Goal: Task Accomplishment & Management: Complete application form

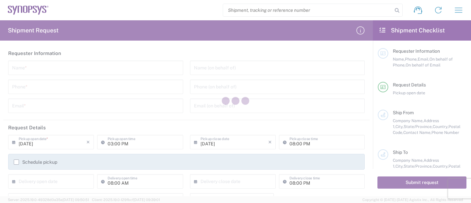
type input "[GEOGRAPHIC_DATA]"
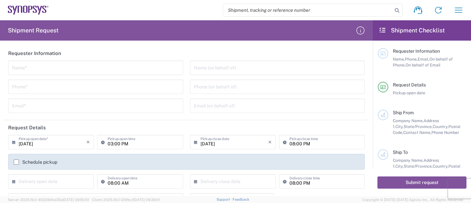
click at [271, 10] on input "search" at bounding box center [307, 10] width 169 height 12
paste input "56776079"
type input "56776079"
click at [396, 9] on icon at bounding box center [396, 10] width 9 height 9
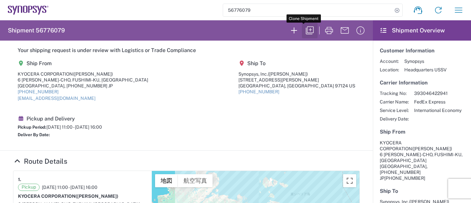
click at [306, 29] on icon "button" at bounding box center [310, 30] width 8 height 8
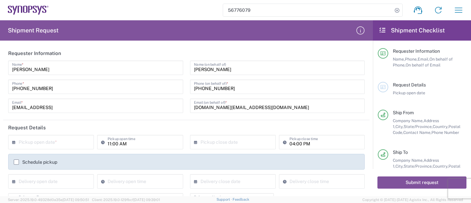
type input "[US_STATE]"
type input "Kyoto Prefecture"
type input "Your Packaging"
type input "Free Carrier"
type input "[US_STATE]"
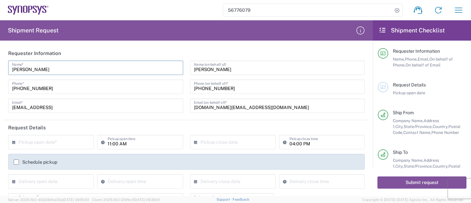
click at [65, 68] on input "MIYAKO YANAGIDA" at bounding box center [95, 66] width 167 height 11
click at [322, 32] on agx-form-header "Shipment Request" at bounding box center [186, 30] width 373 height 20
click at [59, 69] on input "MIYAKO YANAGIDA" at bounding box center [95, 66] width 167 height 11
drag, startPoint x: 59, startPoint y: 69, endPoint x: -16, endPoint y: 68, distance: 74.9
click at [0, 68] on html "56776079 Shipment request Shipment tracking Employee non-product shipment reque…" at bounding box center [235, 101] width 471 height 203
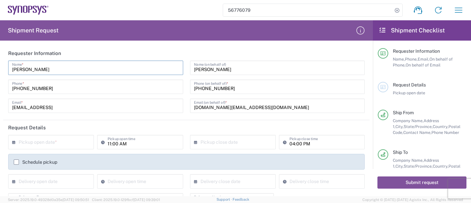
paste input "AI NOMUR"
type input "AI NOMURA"
drag, startPoint x: 54, startPoint y: 88, endPoint x: -63, endPoint y: 84, distance: 117.8
click at [0, 84] on html "56776079 Shipment request Shipment tracking Employee non-product shipment reque…" at bounding box center [235, 101] width 471 height 203
paste input "70-1225-1682"
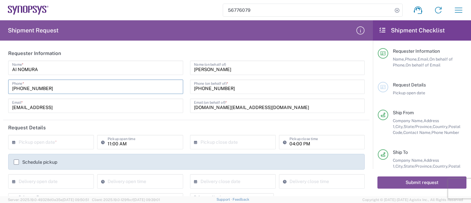
type input "070-1225-1682"
click at [339, 93] on div "070-4404-7046 Phone (on behalf of) *" at bounding box center [277, 86] width 175 height 14
click at [94, 107] on input "miyako.yanagida.hs@kyocera.jpp" at bounding box center [95, 104] width 167 height 11
drag, startPoint x: 88, startPoint y: 109, endPoint x: 11, endPoint y: 107, distance: 77.2
click at [11, 107] on div "miyako.yanagida.hs@kyocera.jpp Email *" at bounding box center [95, 105] width 175 height 14
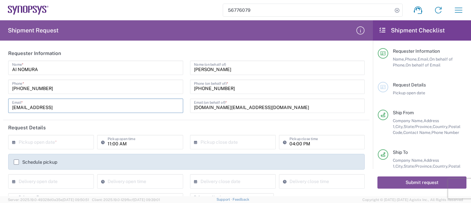
paste input "ai.nomura.gt@kyocera.j"
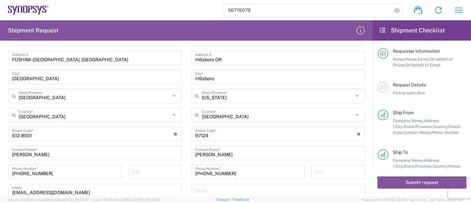
scroll to position [368, 0]
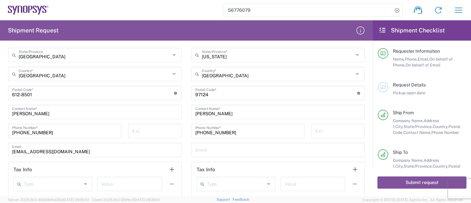
type input "ai.nomura.gt@kyocera.jp"
click at [9, 158] on div "Location Aachen DE04 Agrate Brianza IT01 Aschheim DE02 Atlanta US60 Austin US26…" at bounding box center [94, 66] width 173 height 264
drag, startPoint x: 83, startPoint y: 152, endPoint x: 9, endPoint y: 153, distance: 73.9
click at [9, 153] on div "miyako.yanagida.hs@kyocera.jp Email" at bounding box center [94, 150] width 173 height 14
paste input "ai.nomura.gt"
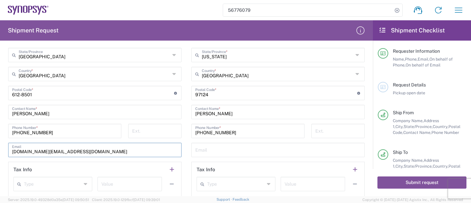
type input "ai.nomura.gt@kyocera.jp"
click at [316, 103] on div "Location Aachen DE04 Agrate Brianza IT01 Aschheim DE02 Atlanta US60 Austin US26…" at bounding box center [277, 66] width 173 height 264
click at [41, 96] on input "undefined" at bounding box center [93, 92] width 162 height 11
click at [13, 134] on input "080-4777-2646" at bounding box center [64, 130] width 105 height 11
drag, startPoint x: 53, startPoint y: 132, endPoint x: -24, endPoint y: 133, distance: 76.8
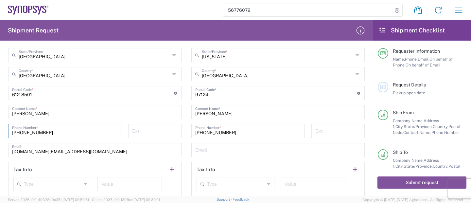
click at [0, 133] on html "56776079 Shipment request Shipment tracking Employee non-product shipment reque…" at bounding box center [235, 101] width 471 height 203
paste input "70-1225-1682"
type input "070-1225-1682"
click at [315, 121] on div "Location Aachen DE04 Agrate Brianza IT01 Aschheim DE02 Atlanta US60 Austin US26…" at bounding box center [277, 66] width 173 height 264
click at [66, 115] on input "MIYAKO YANAGIDA" at bounding box center [94, 111] width 165 height 11
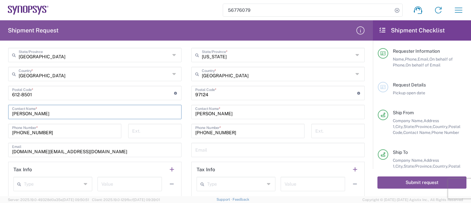
drag, startPoint x: 58, startPoint y: 113, endPoint x: -18, endPoint y: 114, distance: 76.2
click at [0, 114] on html "56776079 Shipment request Shipment tracking Employee non-product shipment reque…" at bounding box center [235, 101] width 471 height 203
paste input "AI NOMUR"
type input "AI NOMURA"
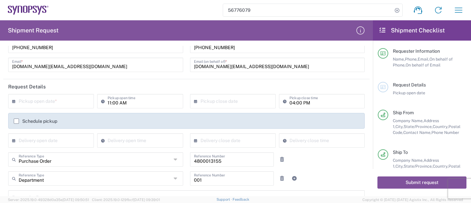
scroll to position [0, 0]
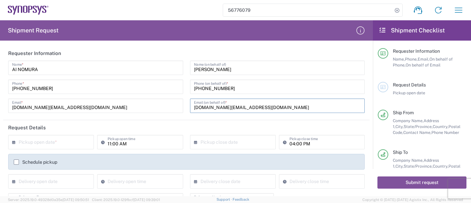
click at [253, 107] on input "mahiro.nagata.ke@kyocera.jp" at bounding box center [277, 104] width 167 height 11
drag, startPoint x: 253, startPoint y: 107, endPoint x: 189, endPoint y: 108, distance: 64.4
click at [190, 108] on div "mahiro.nagata.ke@kyocera.jp Email (on behalf of) *" at bounding box center [277, 105] width 175 height 14
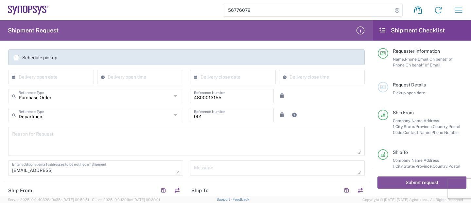
scroll to position [123, 0]
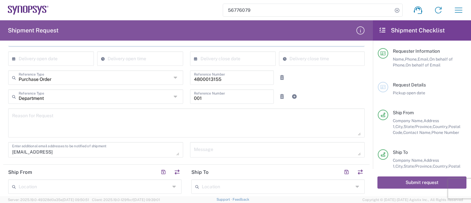
click at [89, 153] on textarea "miyako.yanagida.hs@kyocera.jpp" at bounding box center [95, 149] width 167 height 11
drag, startPoint x: 89, startPoint y: 152, endPoint x: -8, endPoint y: 150, distance: 97.1
click at [0, 150] on html "56776079 Shipment request Shipment tracking Employee non-product shipment reque…" at bounding box center [235, 101] width 471 height 203
paste textarea "ahiro.nagata.ke@kyocera.j"
type textarea "mahiro.nagata.ke@kyocera.jp"
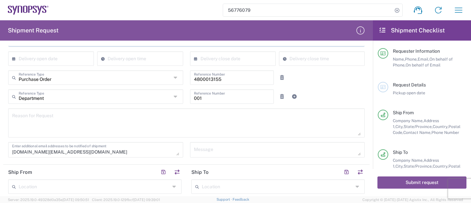
click at [344, 16] on form "56776079" at bounding box center [312, 10] width 179 height 12
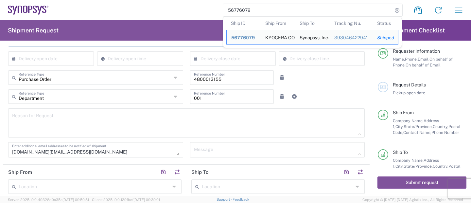
click at [125, 34] on agx-form-header "Shipment Request" at bounding box center [186, 30] width 373 height 20
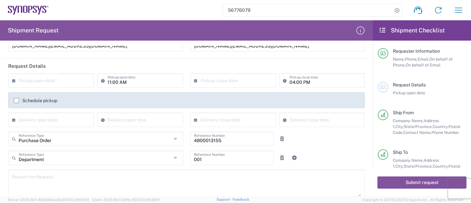
scroll to position [82, 0]
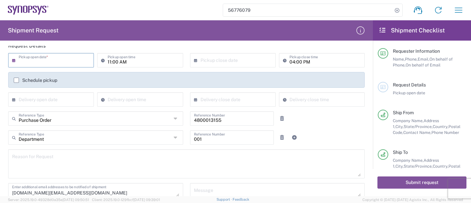
click at [60, 59] on input "text" at bounding box center [53, 59] width 68 height 11
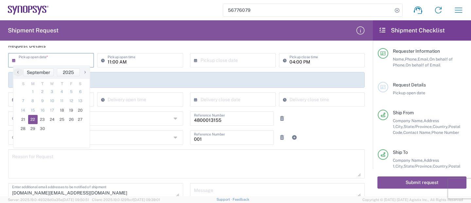
click at [32, 118] on span "22" at bounding box center [33, 119] width 10 height 9
type input "09/22/2025"
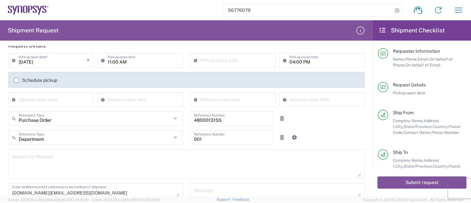
click at [113, 61] on input "11:00 AM" at bounding box center [143, 59] width 71 height 11
click at [111, 61] on input "11:00 AM" at bounding box center [143, 59] width 71 height 11
click at [229, 72] on div "Schedule pickup" at bounding box center [186, 80] width 356 height 16
click at [290, 62] on input "04:00 PM" at bounding box center [324, 59] width 71 height 11
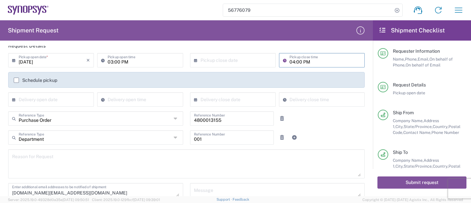
click at [290, 62] on input "04:00 PM" at bounding box center [324, 59] width 71 height 11
click at [111, 61] on input "03:00 PM" at bounding box center [143, 59] width 71 height 11
click at [111, 62] on input "03:00 PM" at bounding box center [143, 59] width 71 height 11
type input "04:00 PM"
click at [195, 65] on div "× Pickup close date" at bounding box center [233, 60] width 86 height 14
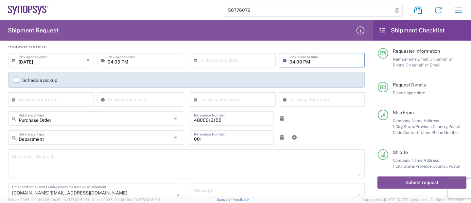
click at [289, 57] on input "04:00 PM" at bounding box center [324, 59] width 71 height 11
click at [289, 60] on input "04:00 PM" at bounding box center [324, 59] width 71 height 11
type input "05:00 PM"
click at [208, 61] on input "text" at bounding box center [234, 59] width 68 height 11
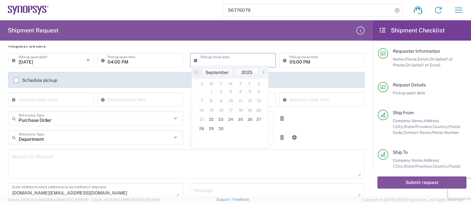
click at [165, 75] on div "Schedule pickup" at bounding box center [186, 80] width 356 height 16
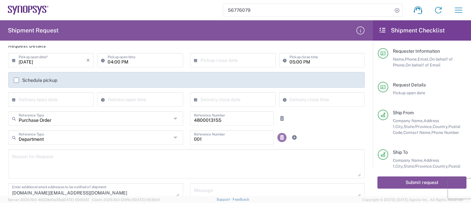
click at [279, 139] on icon at bounding box center [282, 137] width 6 height 5
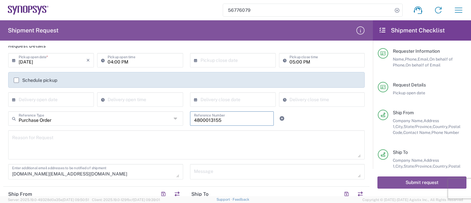
drag, startPoint x: 220, startPoint y: 119, endPoint x: 150, endPoint y: 118, distance: 70.3
click at [150, 118] on div "Purchase Order Reference Type Purchase Order Customer Ref Department Invoice Nu…" at bounding box center [186, 120] width 363 height 19
paste input "5157"
type input "4800015157"
click at [330, 121] on div "Purchase Order Reference Type Purchase Order Customer Ref Department Invoice Nu…" at bounding box center [186, 120] width 363 height 19
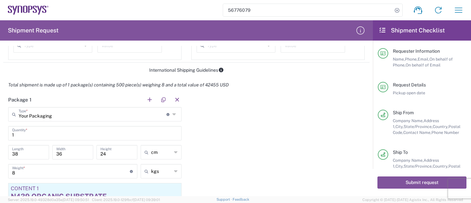
scroll to position [490, 0]
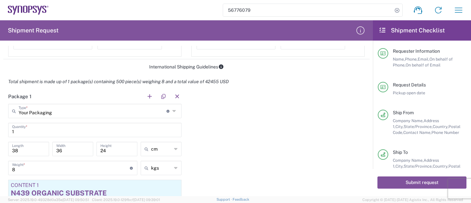
click at [172, 111] on icon at bounding box center [174, 111] width 5 height 10
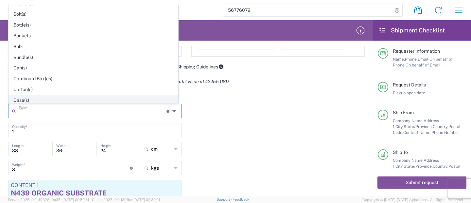
scroll to position [41, 0]
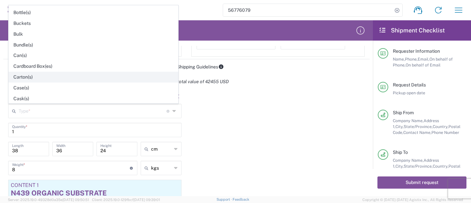
click at [33, 78] on span "Carton(s)" at bounding box center [93, 77] width 169 height 10
type input "Carton(s)"
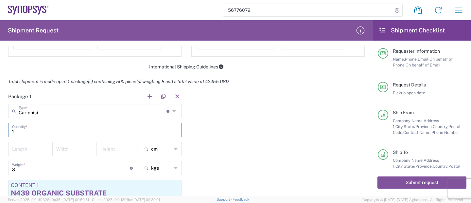
click at [33, 133] on input "1" at bounding box center [94, 129] width 165 height 11
click at [303, 140] on div "Package 1 Carton(s) Type * Material used to package goods Your Packaging Bale(s…" at bounding box center [186, 169] width 366 height 161
click at [18, 166] on input "8" at bounding box center [71, 167] width 118 height 11
click at [335, 163] on div "Package 1 Carton(s) Type * Material used to package goods Your Packaging Bale(s…" at bounding box center [186, 169] width 366 height 161
click at [25, 149] on input "number" at bounding box center [28, 148] width 33 height 11
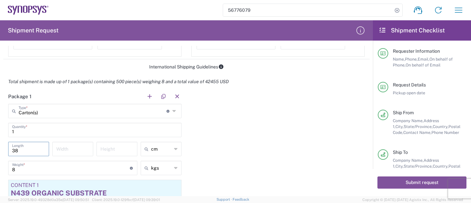
type input "38"
click at [76, 149] on input "number" at bounding box center [72, 148] width 33 height 11
type input "36"
click at [110, 150] on input "number" at bounding box center [116, 148] width 33 height 11
type input "24"
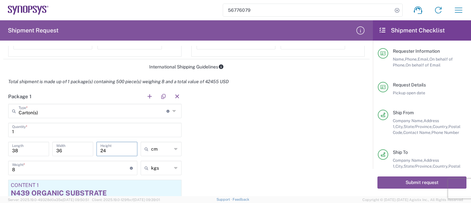
click at [65, 169] on input "8" at bounding box center [71, 167] width 118 height 11
type input "4"
click at [236, 170] on div "Package 1 Carton(s) Type * Material used to package goods Your Packaging Bale(s…" at bounding box center [186, 169] width 366 height 161
click at [338, 172] on div "Package 1 Carton(s) Type * Material used to package goods Your Packaging Bale(s…" at bounding box center [186, 169] width 366 height 161
click at [317, 184] on div "Package 1 Carton(s) Type * Material used to package goods Your Packaging Bale(s…" at bounding box center [186, 169] width 366 height 161
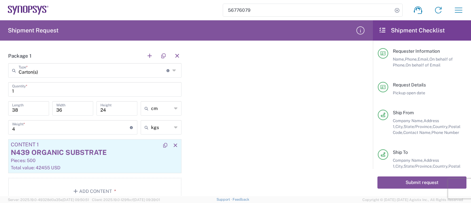
scroll to position [531, 0]
click at [62, 161] on div "Pieces: 500" at bounding box center [95, 160] width 168 height 6
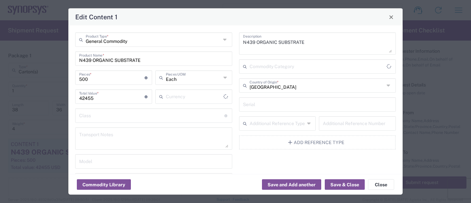
type input "US Dollar"
click at [322, 96] on div "N439 ORGANIC SUBSTRATE Description Commodity Category Japan Country of Origin *…" at bounding box center [317, 136] width 164 height 209
click at [396, 119] on div "General Commodity Product Type * N439 ORGANIC SUBSTRATE Product Name * 500 Piec…" at bounding box center [235, 100] width 334 height 148
click at [91, 76] on input "500" at bounding box center [111, 76] width 65 height 11
drag, startPoint x: 88, startPoint y: 79, endPoint x: 67, endPoint y: 80, distance: 21.3
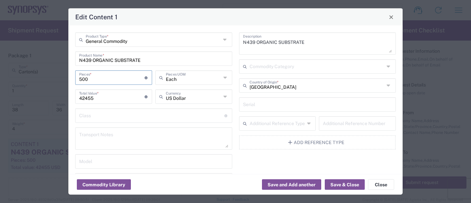
click at [67, 80] on div "Edit Content 1 General Commodity Product Type * N439 ORGANIC SUBSTRATE Product …" at bounding box center [235, 101] width 471 height 203
type input "2"
type input "169.82"
type input "25"
type input "2122.75"
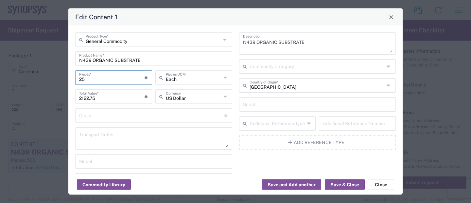
type input "250"
type input "21227.5"
type input "250"
click at [91, 57] on input "N439 ORGANIC SUBSTRATE" at bounding box center [153, 57] width 149 height 11
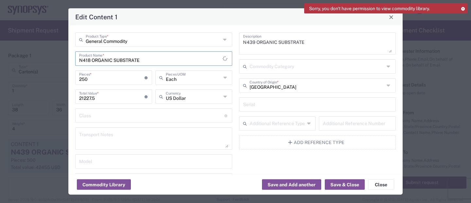
type input "N418 ORGANIC SUBSTRATE"
click at [109, 100] on input "21227.5" at bounding box center [111, 95] width 65 height 11
click at [252, 170] on div "N439 ORGANIC SUBSTRATE Description Commodity Category Japan Country of Origin *…" at bounding box center [317, 136] width 164 height 209
drag, startPoint x: 105, startPoint y: 99, endPoint x: 11, endPoint y: 90, distance: 94.3
click at [11, 90] on div "Edit Content 1 General Commodity Product Type * N418 ORGANIC SUBSTRATE Product …" at bounding box center [235, 101] width 471 height 203
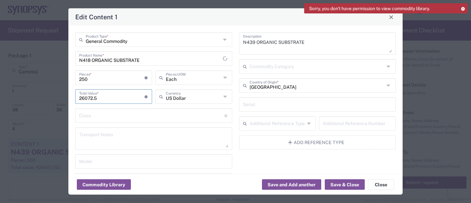
type input "26072.5"
click at [251, 161] on div "N439 ORGANIC SUBSTRATE Description Commodity Category Japan Country of Origin *…" at bounding box center [317, 136] width 164 height 209
click at [284, 48] on textarea "N439 ORGANIC SUBSTRATE" at bounding box center [317, 43] width 149 height 18
drag, startPoint x: 307, startPoint y: 42, endPoint x: 233, endPoint y: 42, distance: 73.9
click at [235, 42] on div "N439 ORGANIC SUBSTRATE Description Commodity Category Japan Country of Origin *…" at bounding box center [317, 136] width 164 height 209
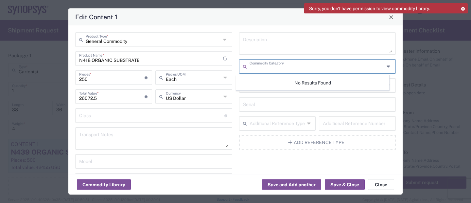
click at [273, 61] on input "text" at bounding box center [316, 65] width 135 height 11
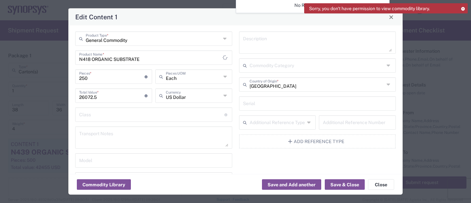
scroll to position [0, 0]
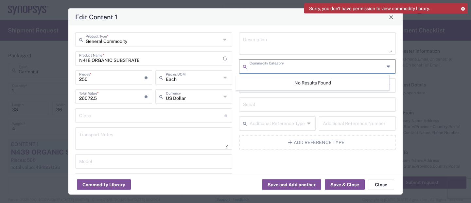
click at [312, 70] on input "text" at bounding box center [316, 65] width 135 height 11
click at [322, 87] on div "No Results Found" at bounding box center [312, 82] width 153 height 15
click at [347, 184] on button "Save & Close" at bounding box center [345, 184] width 40 height 10
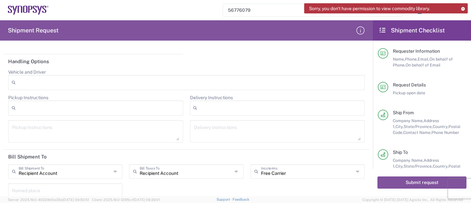
scroll to position [777, 0]
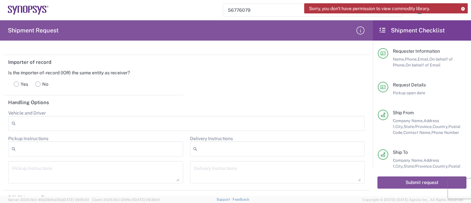
click at [24, 86] on label "Yes" at bounding box center [21, 83] width 22 height 13
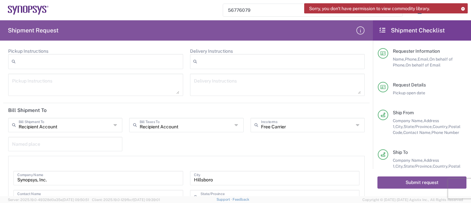
scroll to position [899, 0]
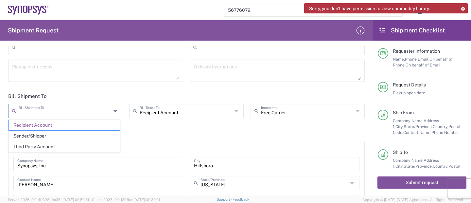
click at [83, 115] on input "text" at bounding box center [65, 110] width 93 height 11
click at [73, 124] on span "Recipient Account" at bounding box center [64, 125] width 111 height 10
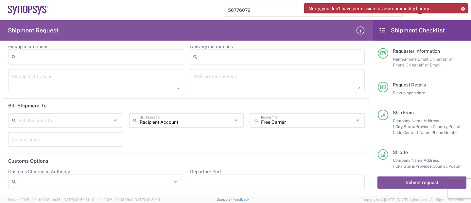
click at [74, 123] on input "text" at bounding box center [65, 119] width 93 height 11
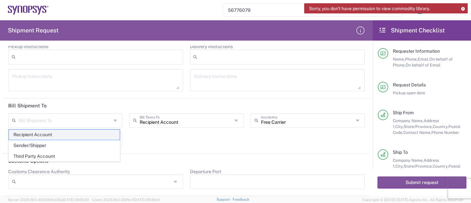
click at [63, 136] on span "Recipient Account" at bounding box center [64, 134] width 111 height 10
type input "Recipient Account"
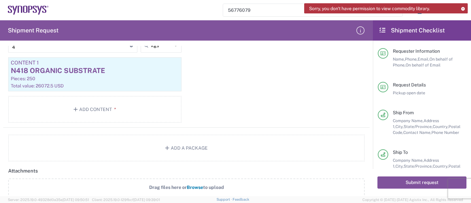
scroll to position [613, 0]
click at [49, 128] on agx-package-information "Total shipment is made up of 1 package(s) containing 250 piece(s) weighing 4 an…" at bounding box center [186, 56] width 366 height 209
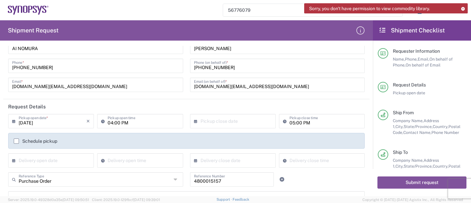
scroll to position [41, 0]
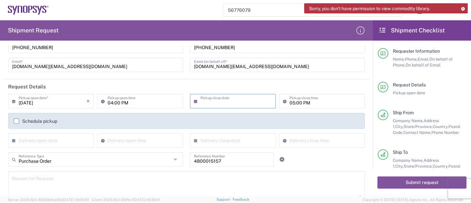
click at [228, 103] on input "text" at bounding box center [234, 100] width 68 height 11
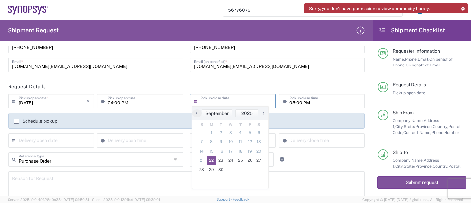
click at [212, 162] on span "22" at bounding box center [212, 160] width 10 height 9
type input "09/22/2025"
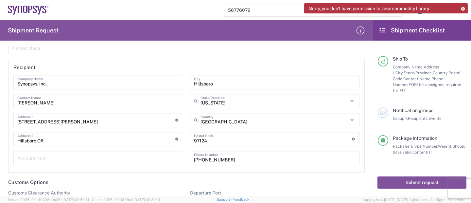
scroll to position [1002, 0]
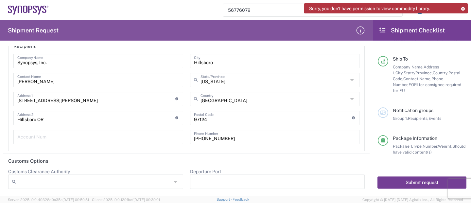
click at [396, 182] on button "Submit request" at bounding box center [421, 182] width 89 height 12
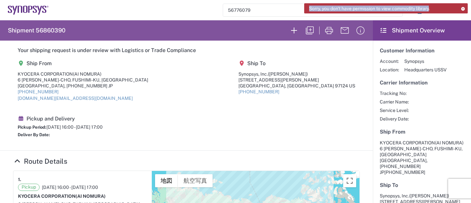
drag, startPoint x: 433, startPoint y: 10, endPoint x: 306, endPoint y: 10, distance: 126.9
click at [306, 10] on div "Sorry, you don't have permission to view commodity library." at bounding box center [385, 8] width 163 height 10
copy span "Sorry, you don't have permission to view commodity library"
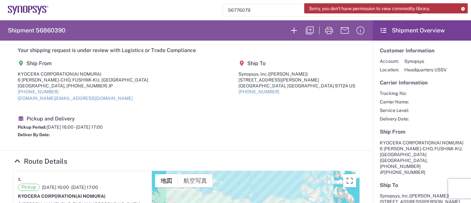
click at [249, 26] on agx-form-header "Shipment 56860390" at bounding box center [186, 30] width 373 height 20
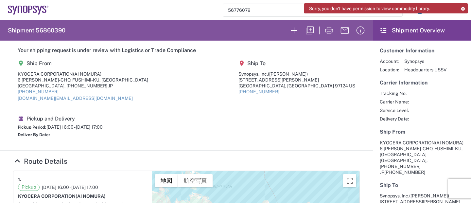
click at [463, 7] on icon at bounding box center [462, 9] width 5 height 4
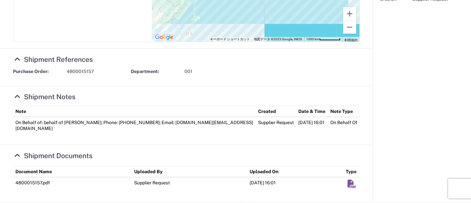
scroll to position [291, 0]
